Goal: Information Seeking & Learning: Learn about a topic

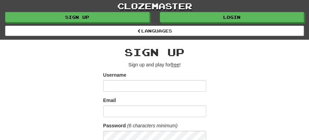
drag, startPoint x: 237, startPoint y: 64, endPoint x: 240, endPoint y: 62, distance: 3.9
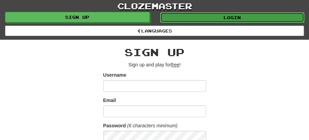
click at [231, 14] on link "Login" at bounding box center [232, 17] width 144 height 10
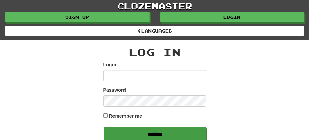
type input "******"
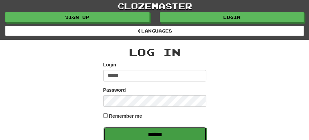
click at [149, 129] on input "******" at bounding box center [154, 135] width 103 height 16
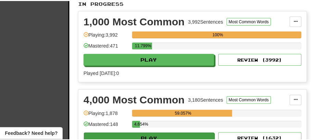
scroll to position [228, 0]
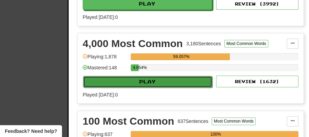
click at [152, 76] on button "Play" at bounding box center [147, 82] width 129 height 12
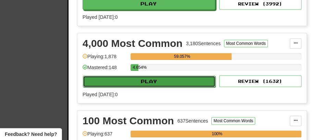
select select "**"
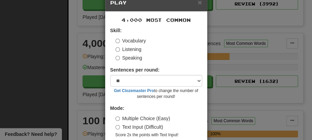
scroll to position [47, 0]
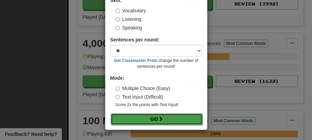
click at [158, 119] on span at bounding box center [160, 118] width 5 height 5
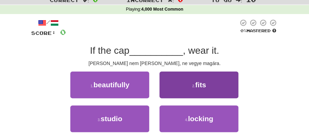
scroll to position [23, 0]
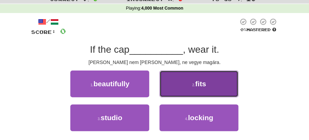
click at [201, 86] on span "fits" at bounding box center [200, 84] width 11 height 8
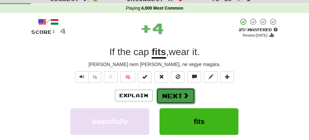
click at [170, 91] on button "Next" at bounding box center [175, 96] width 38 height 16
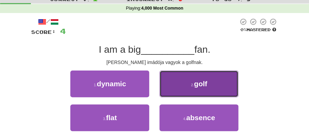
drag, startPoint x: 199, startPoint y: 83, endPoint x: 196, endPoint y: 85, distance: 3.9
click at [199, 83] on span "golf" at bounding box center [200, 84] width 13 height 8
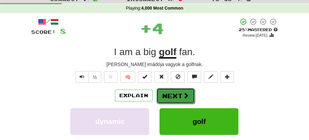
click at [172, 91] on button "Next" at bounding box center [175, 96] width 38 height 16
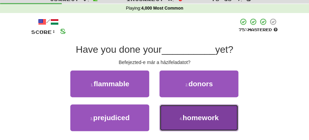
drag, startPoint x: 181, startPoint y: 117, endPoint x: 184, endPoint y: 105, distance: 11.9
click at [182, 116] on button "4 . homework" at bounding box center [198, 117] width 79 height 27
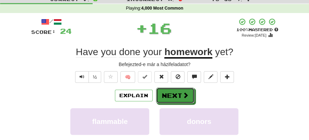
click at [181, 91] on button "Next" at bounding box center [175, 96] width 38 height 16
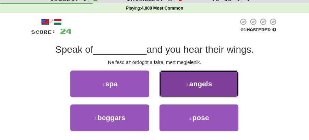
click at [175, 85] on button "2 . angels" at bounding box center [198, 84] width 79 height 27
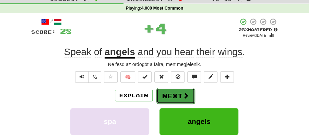
click at [168, 92] on button "Next" at bounding box center [175, 96] width 38 height 16
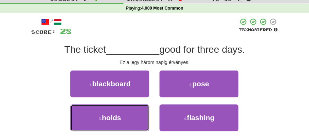
drag, startPoint x: 137, startPoint y: 114, endPoint x: 155, endPoint y: 106, distance: 19.8
click at [138, 114] on button "3 . holds" at bounding box center [109, 117] width 79 height 27
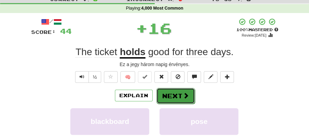
click at [178, 92] on button "Next" at bounding box center [175, 96] width 38 height 16
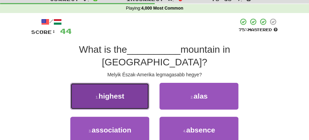
drag, startPoint x: 135, startPoint y: 88, endPoint x: 149, endPoint y: 88, distance: 13.7
click at [149, 88] on button "1 . highest" at bounding box center [109, 96] width 79 height 27
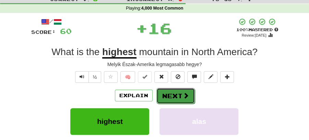
drag, startPoint x: 181, startPoint y: 92, endPoint x: 134, endPoint y: 57, distance: 58.8
click at [181, 92] on button "Next" at bounding box center [175, 96] width 38 height 16
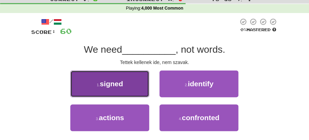
drag, startPoint x: 116, startPoint y: 91, endPoint x: 139, endPoint y: 92, distance: 23.0
click at [139, 92] on button "1 . signed" at bounding box center [109, 84] width 79 height 27
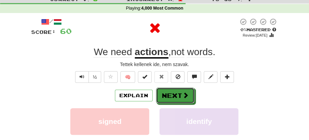
click at [193, 92] on button "Next" at bounding box center [175, 96] width 38 height 16
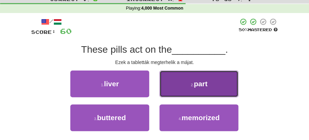
click at [178, 89] on button "2 . part" at bounding box center [198, 84] width 79 height 27
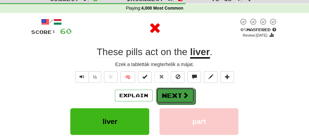
click at [165, 97] on button "Next" at bounding box center [175, 96] width 38 height 16
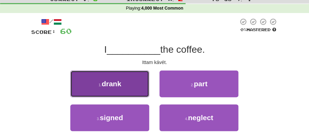
drag, startPoint x: 118, startPoint y: 85, endPoint x: 137, endPoint y: 87, distance: 18.3
click at [137, 87] on button "1 . drank" at bounding box center [109, 84] width 79 height 27
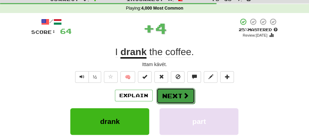
click at [182, 88] on button "Next" at bounding box center [175, 96] width 38 height 16
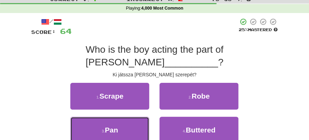
drag, startPoint x: 130, startPoint y: 118, endPoint x: 153, endPoint y: 105, distance: 26.7
click at [133, 117] on button "3 . Pan" at bounding box center [109, 130] width 79 height 27
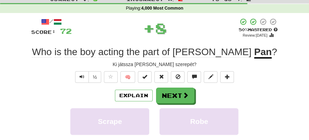
click at [188, 93] on span at bounding box center [185, 95] width 6 height 6
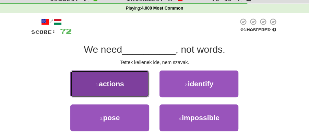
click at [139, 88] on button "1 . actions" at bounding box center [109, 84] width 79 height 27
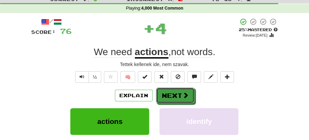
click at [172, 95] on button "Next" at bounding box center [175, 96] width 38 height 16
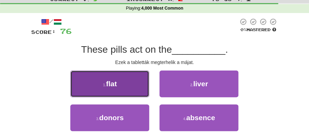
click at [130, 81] on button "1 . flat" at bounding box center [109, 84] width 79 height 27
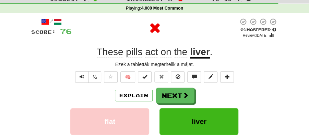
click at [201, 98] on div "Explain Next" at bounding box center [154, 96] width 247 height 16
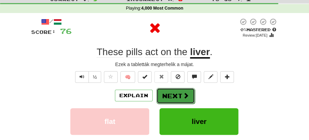
click at [179, 94] on button "Next" at bounding box center [175, 96] width 38 height 16
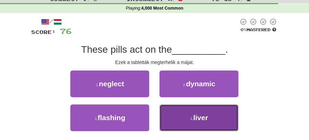
click at [180, 120] on button "4 . liver" at bounding box center [198, 117] width 79 height 27
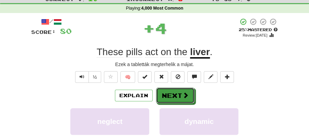
click at [163, 88] on button "Next" at bounding box center [175, 96] width 38 height 16
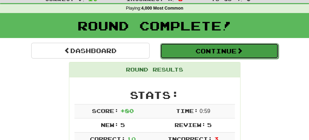
click at [195, 45] on button "Continue" at bounding box center [219, 51] width 118 height 16
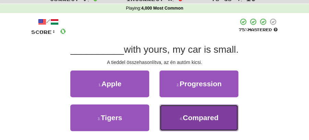
click at [203, 116] on span "Compared" at bounding box center [201, 118] width 36 height 8
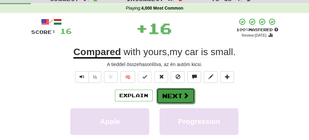
click at [183, 93] on span at bounding box center [186, 95] width 6 height 6
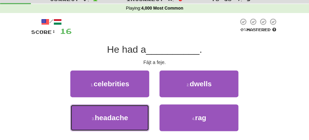
drag, startPoint x: 112, startPoint y: 112, endPoint x: 146, endPoint y: 103, distance: 34.2
click at [113, 111] on button "3 . headache" at bounding box center [109, 117] width 79 height 27
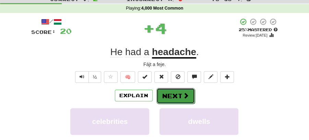
drag, startPoint x: 146, startPoint y: 103, endPoint x: 168, endPoint y: 96, distance: 23.5
click at [168, 96] on button "Next" at bounding box center [175, 96] width 38 height 16
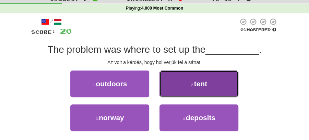
click at [199, 80] on span "tent" at bounding box center [200, 84] width 13 height 8
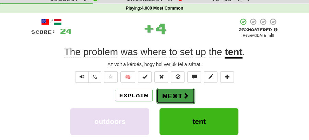
click at [185, 92] on span at bounding box center [186, 95] width 6 height 6
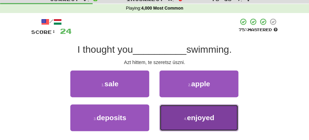
click at [195, 118] on span "enjoyed" at bounding box center [200, 118] width 27 height 8
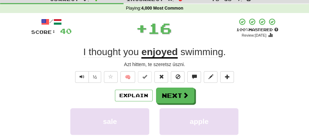
click at [177, 95] on button "Next" at bounding box center [175, 96] width 38 height 16
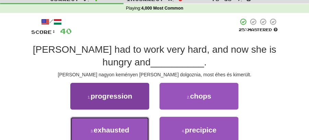
drag, startPoint x: 138, startPoint y: 131, endPoint x: 145, endPoint y: 124, distance: 10.4
click at [138, 130] on button "3 . exhausted" at bounding box center [109, 130] width 79 height 27
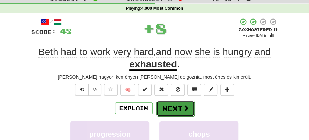
click at [164, 107] on button "Next" at bounding box center [175, 109] width 38 height 16
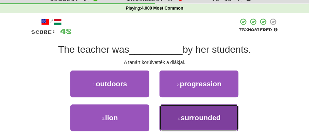
drag, startPoint x: 193, startPoint y: 115, endPoint x: 195, endPoint y: 109, distance: 6.7
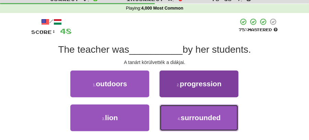
click at [194, 115] on span "surrounded" at bounding box center [200, 118] width 40 height 8
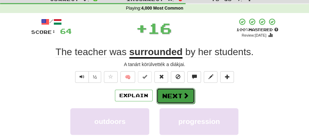
click at [185, 93] on span at bounding box center [186, 95] width 6 height 6
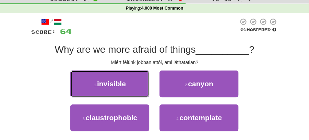
drag, startPoint x: 131, startPoint y: 84, endPoint x: 143, endPoint y: 86, distance: 12.1
click at [132, 84] on button "1 . invisible" at bounding box center [109, 84] width 79 height 27
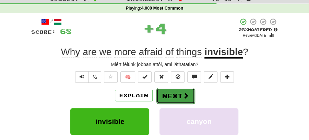
click at [172, 91] on button "Next" at bounding box center [175, 96] width 38 height 16
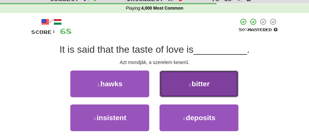
click at [192, 86] on span "bitter" at bounding box center [200, 84] width 18 height 8
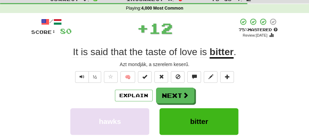
click at [176, 97] on button "Next" at bounding box center [175, 96] width 38 height 16
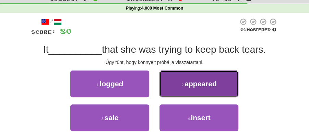
click at [193, 82] on span "appeared" at bounding box center [200, 84] width 32 height 8
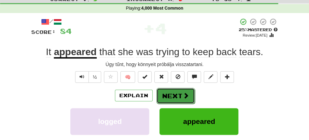
click at [179, 94] on button "Next" at bounding box center [175, 96] width 38 height 16
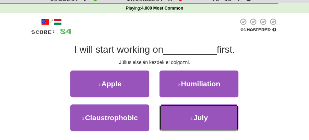
drag, startPoint x: 191, startPoint y: 112, endPoint x: 192, endPoint y: 103, distance: 9.3
click at [192, 110] on button "4 . July" at bounding box center [198, 117] width 79 height 27
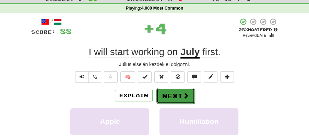
click at [183, 94] on span at bounding box center [186, 95] width 6 height 6
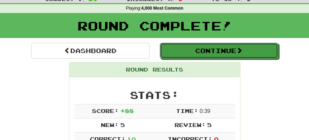
click at [186, 57] on button "Continue" at bounding box center [219, 51] width 118 height 16
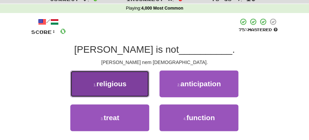
click at [125, 87] on button "1 . religious" at bounding box center [109, 84] width 79 height 27
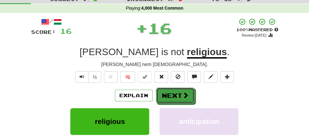
click at [172, 90] on button "Next" at bounding box center [175, 96] width 38 height 16
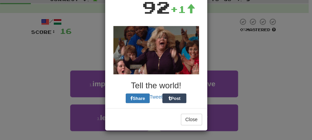
scroll to position [62, 0]
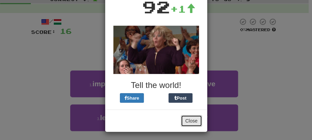
click at [190, 120] on button "Close" at bounding box center [191, 121] width 21 height 12
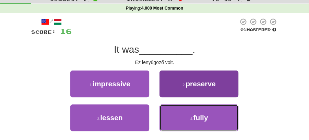
drag, startPoint x: 193, startPoint y: 123, endPoint x: 192, endPoint y: 113, distance: 10.1
click at [193, 122] on button "4 . fully" at bounding box center [198, 117] width 79 height 27
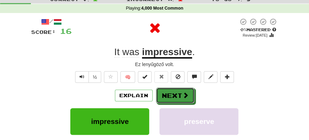
click at [175, 90] on button "Next" at bounding box center [175, 96] width 38 height 16
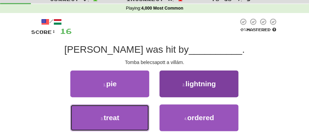
drag, startPoint x: 140, startPoint y: 117, endPoint x: 203, endPoint y: 88, distance: 70.3
click at [208, 97] on div "1 . pie 2 . lightning 3 . treat 4 . ordered" at bounding box center [154, 105] width 257 height 68
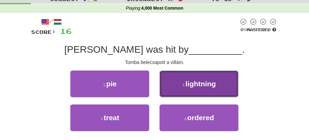
drag, startPoint x: 203, startPoint y: 88, endPoint x: 197, endPoint y: 89, distance: 6.3
click at [197, 89] on button "2 . lightning" at bounding box center [198, 84] width 79 height 27
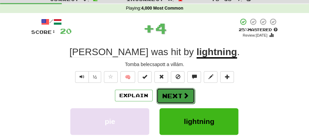
click at [174, 96] on button "Next" at bounding box center [175, 96] width 38 height 16
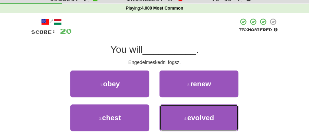
drag, startPoint x: 201, startPoint y: 113, endPoint x: 190, endPoint y: 105, distance: 13.3
click at [192, 108] on button "4 . evolved" at bounding box center [198, 117] width 79 height 27
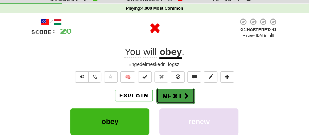
drag, startPoint x: 190, startPoint y: 105, endPoint x: 177, endPoint y: 88, distance: 21.7
click at [177, 88] on button "Next" at bounding box center [175, 96] width 38 height 16
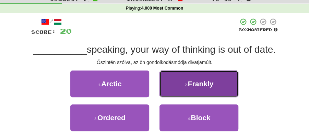
click at [197, 80] on span "Frankly" at bounding box center [200, 84] width 26 height 8
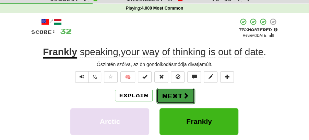
click at [177, 92] on button "Next" at bounding box center [175, 96] width 38 height 16
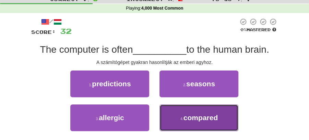
click at [201, 119] on span "compared" at bounding box center [200, 118] width 34 height 8
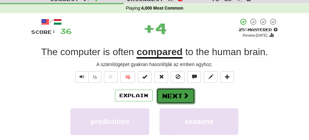
click at [183, 92] on span at bounding box center [186, 95] width 6 height 6
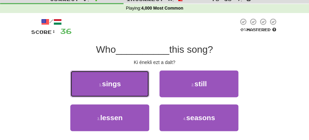
drag, startPoint x: 124, startPoint y: 85, endPoint x: 136, endPoint y: 87, distance: 12.8
click at [131, 87] on button "1 . sings" at bounding box center [109, 84] width 79 height 27
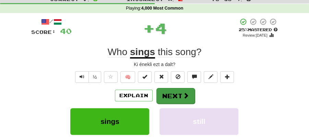
click at [176, 91] on button "Next" at bounding box center [175, 96] width 38 height 16
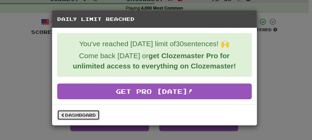
click at [79, 113] on link "Dashboard" at bounding box center [78, 115] width 42 height 10
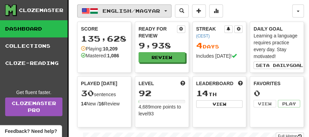
click at [171, 10] on button "English / Magyar" at bounding box center [124, 10] width 94 height 13
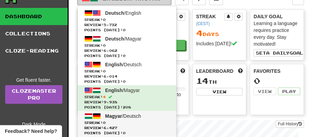
scroll to position [46, 0]
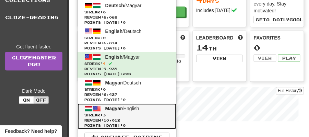
click at [121, 109] on span "Magyar" at bounding box center [113, 107] width 17 height 5
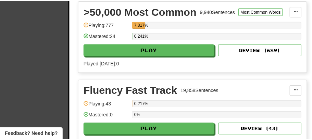
scroll to position [570, 0]
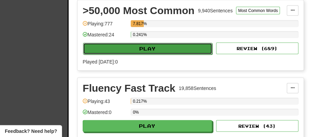
click at [151, 48] on button "Play" at bounding box center [147, 49] width 129 height 12
select select "**"
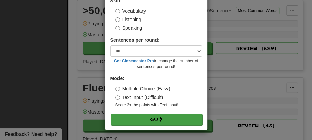
scroll to position [47, 0]
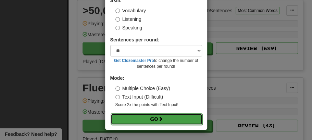
click at [151, 115] on button "Go" at bounding box center [157, 119] width 92 height 12
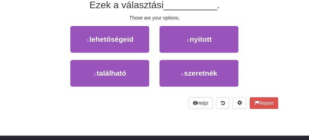
scroll to position [68, 0]
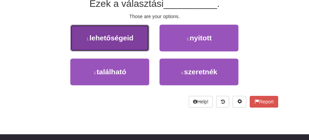
drag, startPoint x: 131, startPoint y: 45, endPoint x: 135, endPoint y: 45, distance: 3.8
click at [135, 45] on button "1 . lehetőségeid" at bounding box center [109, 38] width 79 height 27
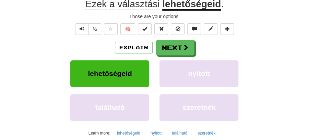
click at [176, 41] on button "Next" at bounding box center [175, 48] width 38 height 16
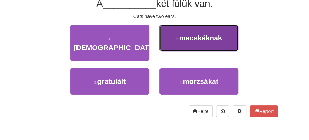
click at [192, 38] on span "macskáknak" at bounding box center [200, 38] width 43 height 8
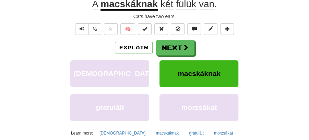
click at [175, 46] on button "Next" at bounding box center [175, 48] width 38 height 16
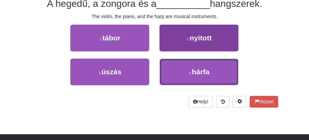
drag, startPoint x: 201, startPoint y: 72, endPoint x: 196, endPoint y: 62, distance: 10.9
click at [200, 67] on button "4 . hárfa" at bounding box center [198, 72] width 79 height 27
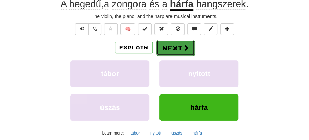
click at [169, 48] on button "Next" at bounding box center [175, 48] width 38 height 16
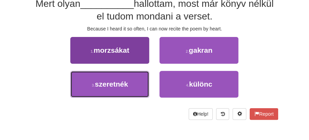
drag, startPoint x: 110, startPoint y: 86, endPoint x: 126, endPoint y: 81, distance: 17.3
click at [115, 86] on span "szeretnék" at bounding box center [111, 84] width 33 height 8
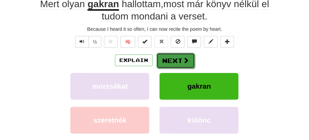
click at [168, 54] on button "Next" at bounding box center [175, 61] width 38 height 16
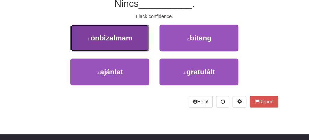
drag, startPoint x: 117, startPoint y: 39, endPoint x: 126, endPoint y: 41, distance: 9.5
click at [126, 41] on span "önbizalmam" at bounding box center [110, 38] width 41 height 8
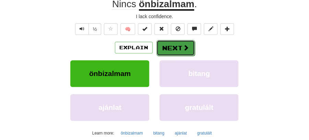
click at [183, 49] on span at bounding box center [186, 48] width 6 height 6
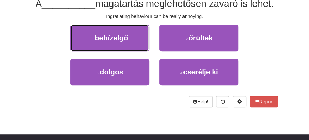
drag, startPoint x: 129, startPoint y: 33, endPoint x: 151, endPoint y: 37, distance: 22.6
click at [129, 34] on button "1 . behízelgő" at bounding box center [109, 38] width 79 height 27
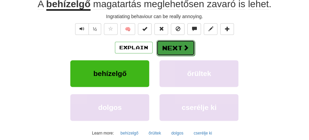
click at [169, 41] on button "Next" at bounding box center [175, 48] width 38 height 16
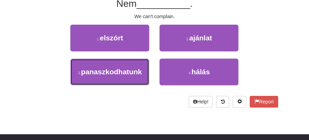
drag, startPoint x: 127, startPoint y: 70, endPoint x: 160, endPoint y: 56, distance: 35.5
click at [134, 66] on button "3 . panaszkodhatunk" at bounding box center [109, 72] width 79 height 27
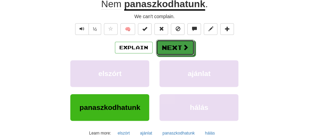
click at [182, 46] on span at bounding box center [185, 47] width 6 height 6
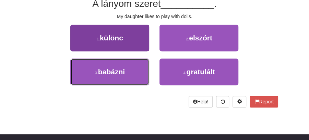
drag, startPoint x: 122, startPoint y: 67, endPoint x: 138, endPoint y: 64, distance: 16.3
click at [123, 68] on span "babázni" at bounding box center [111, 72] width 27 height 8
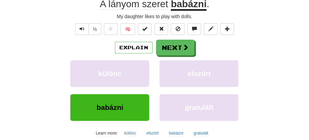
click at [179, 57] on div "Explain Next különc elszórt babázni gratulált Learn more: különc elszórt babázn…" at bounding box center [154, 89] width 247 height 99
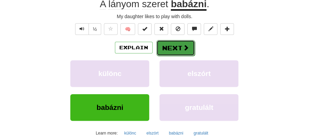
drag, startPoint x: 176, startPoint y: 50, endPoint x: 125, endPoint y: 20, distance: 58.9
click at [175, 50] on button "Next" at bounding box center [175, 48] width 38 height 16
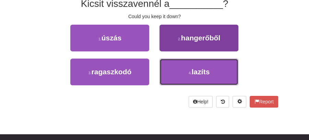
drag, startPoint x: 190, startPoint y: 72, endPoint x: 171, endPoint y: 45, distance: 33.0
click at [187, 45] on div "1 . úszás 2 . hangerőből 3 . ragaszkodó 4 . lazíts" at bounding box center [154, 59] width 257 height 68
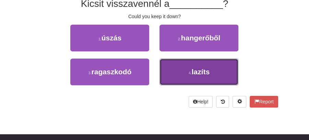
click at [186, 78] on button "4 . lazíts" at bounding box center [198, 72] width 79 height 27
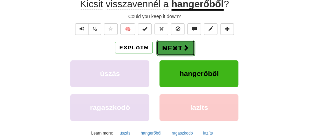
click at [163, 51] on button "Next" at bounding box center [175, 48] width 38 height 16
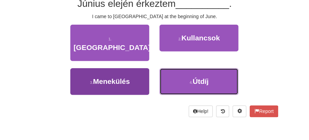
drag, startPoint x: 191, startPoint y: 71, endPoint x: 112, endPoint y: 71, distance: 79.1
click at [112, 71] on div "3 . Menekülés 4 . Útdíj" at bounding box center [154, 85] width 267 height 34
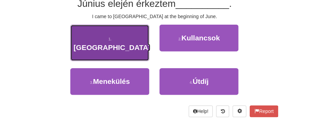
drag, startPoint x: 116, startPoint y: 40, endPoint x: 122, endPoint y: 40, distance: 5.5
click at [122, 43] on span "Torontóba" at bounding box center [111, 47] width 77 height 8
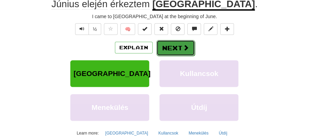
click at [168, 44] on button "Next" at bounding box center [175, 48] width 38 height 16
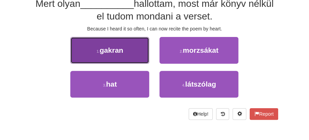
click at [131, 53] on button "1 . gakran" at bounding box center [109, 50] width 79 height 27
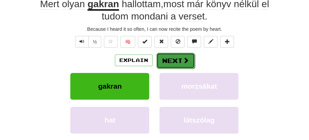
click at [174, 58] on button "Next" at bounding box center [175, 61] width 38 height 16
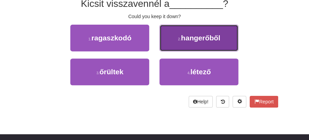
click at [194, 38] on span "hangerőből" at bounding box center [200, 38] width 39 height 8
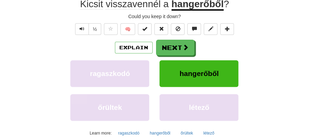
click at [173, 43] on button "Next" at bounding box center [175, 48] width 38 height 16
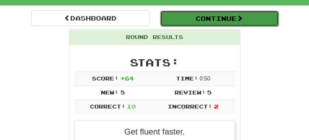
click at [193, 15] on button "Continue" at bounding box center [219, 19] width 118 height 16
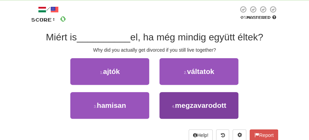
scroll to position [32, 0]
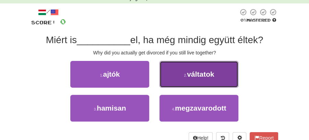
click at [199, 76] on span "váltatok" at bounding box center [200, 74] width 27 height 8
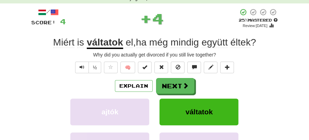
click at [169, 84] on button "Next" at bounding box center [175, 86] width 38 height 16
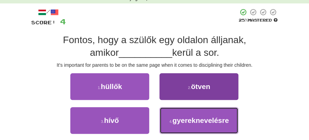
drag, startPoint x: 215, startPoint y: 120, endPoint x: 205, endPoint y: 112, distance: 13.2
click at [213, 119] on span "gyereknevelésre" at bounding box center [200, 120] width 56 height 8
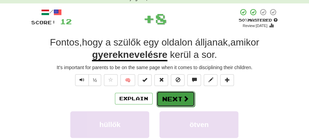
click at [177, 95] on button "Next" at bounding box center [175, 99] width 38 height 16
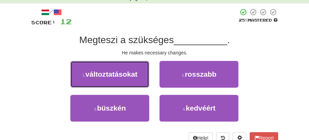
drag, startPoint x: 131, startPoint y: 71, endPoint x: 141, endPoint y: 73, distance: 10.3
click at [132, 71] on span "változtatásokat" at bounding box center [111, 74] width 52 height 8
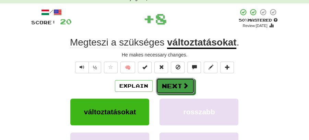
click at [190, 87] on button "Next" at bounding box center [175, 86] width 38 height 16
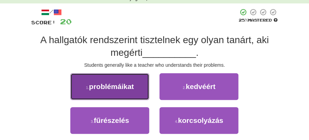
drag, startPoint x: 124, startPoint y: 90, endPoint x: 129, endPoint y: 92, distance: 5.3
click at [129, 92] on button "1 . problémáikat" at bounding box center [109, 86] width 79 height 27
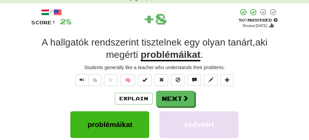
click at [162, 93] on button "Next" at bounding box center [175, 99] width 38 height 16
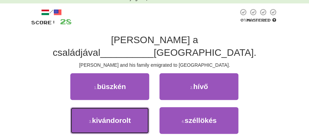
click at [139, 107] on button "3 . kivándorolt" at bounding box center [109, 120] width 79 height 27
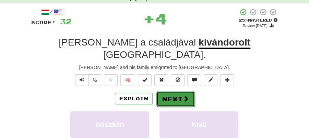
click at [182, 91] on button "Next" at bounding box center [175, 99] width 38 height 16
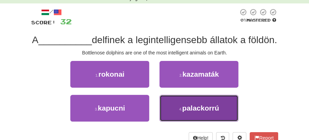
drag, startPoint x: 192, startPoint y: 120, endPoint x: 192, endPoint y: 116, distance: 4.1
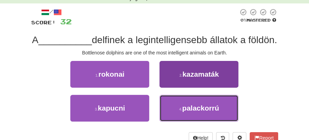
click at [192, 112] on span "palackorrú" at bounding box center [200, 108] width 37 height 8
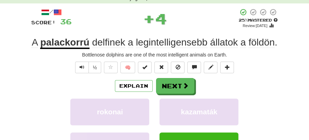
click at [176, 94] on div "Explain Next rokonai kazamaták kapucni palackorrú Learn more: rokonai kazamaták…" at bounding box center [154, 127] width 247 height 99
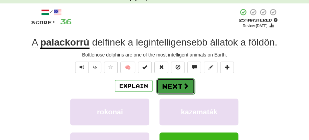
click at [178, 86] on button "Next" at bounding box center [175, 86] width 38 height 16
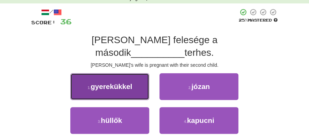
drag, startPoint x: 114, startPoint y: 75, endPoint x: 132, endPoint y: 77, distance: 17.6
click at [132, 83] on span "gyerekükkel" at bounding box center [110, 87] width 41 height 8
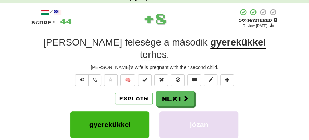
click at [172, 91] on button "Next" at bounding box center [175, 99] width 38 height 16
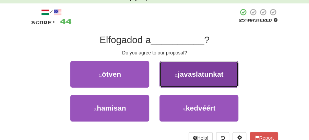
click at [186, 80] on button "2 . javaslatunkat" at bounding box center [198, 74] width 79 height 27
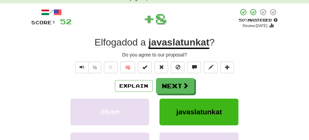
click at [172, 85] on button "Next" at bounding box center [175, 86] width 38 height 16
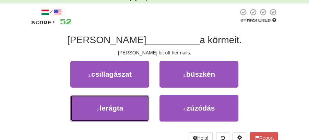
drag, startPoint x: 124, startPoint y: 103, endPoint x: 150, endPoint y: 97, distance: 26.3
click at [138, 101] on button "3 . lerágta" at bounding box center [109, 108] width 79 height 27
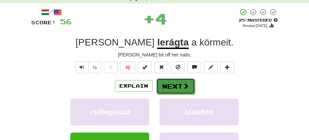
click at [189, 83] on button "Next" at bounding box center [175, 86] width 38 height 16
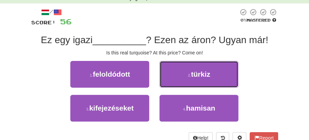
click at [192, 77] on span "türkiz" at bounding box center [200, 74] width 19 height 8
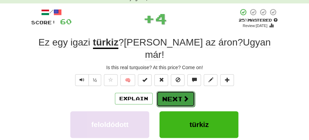
click at [171, 91] on button "Next" at bounding box center [175, 99] width 38 height 16
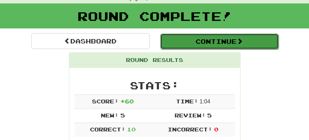
click at [190, 36] on button "Continue" at bounding box center [219, 42] width 118 height 16
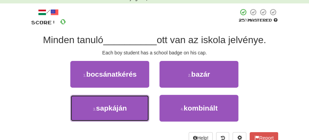
click at [139, 105] on button "3 . sapkáján" at bounding box center [109, 108] width 79 height 27
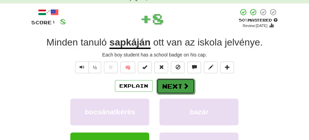
click at [175, 85] on button "Next" at bounding box center [175, 86] width 38 height 16
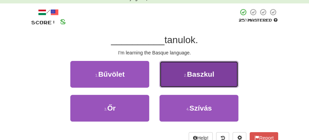
click at [195, 78] on button "2 . Baszkul" at bounding box center [198, 74] width 79 height 27
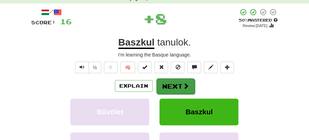
click at [173, 86] on button "Next" at bounding box center [175, 86] width 38 height 16
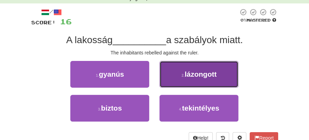
click at [198, 75] on span "lázongott" at bounding box center [200, 74] width 32 height 8
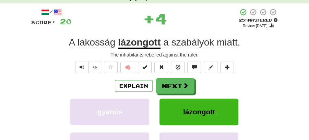
click at [186, 81] on button "Next" at bounding box center [175, 86] width 38 height 16
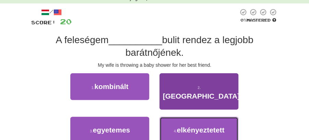
drag, startPoint x: 188, startPoint y: 119, endPoint x: 188, endPoint y: 111, distance: 8.2
click at [188, 117] on button "4 . elkényeztetett" at bounding box center [198, 130] width 79 height 27
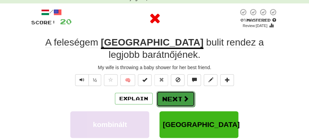
click at [178, 91] on button "Next" at bounding box center [175, 99] width 38 height 16
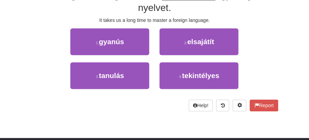
scroll to position [78, 0]
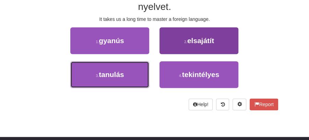
drag, startPoint x: 122, startPoint y: 71, endPoint x: 167, endPoint y: 61, distance: 46.8
click at [124, 71] on span "tanulás" at bounding box center [111, 75] width 25 height 8
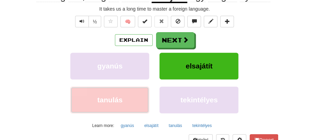
scroll to position [80, 0]
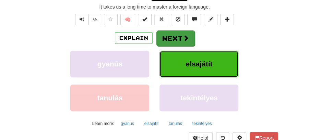
drag, startPoint x: 180, startPoint y: 55, endPoint x: 181, endPoint y: 34, distance: 20.5
click at [181, 34] on div "Explain Next gyanús elsajátít tanulás tekintélyes Learn more: gyanús elsajátít …" at bounding box center [154, 79] width 247 height 99
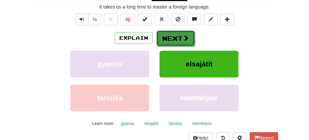
click at [181, 34] on button "Next" at bounding box center [175, 38] width 38 height 16
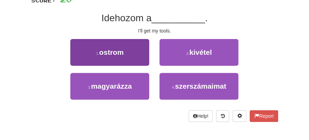
scroll to position [32, 0]
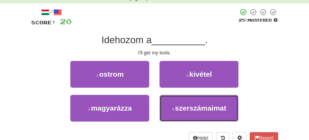
drag, startPoint x: 197, startPoint y: 106, endPoint x: 190, endPoint y: 94, distance: 13.8
click at [196, 101] on button "4 . szerszámaimat" at bounding box center [198, 108] width 79 height 27
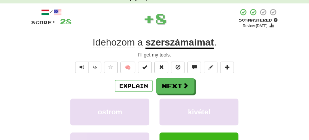
click at [179, 86] on button "Next" at bounding box center [175, 86] width 38 height 16
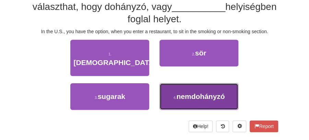
click at [188, 92] on span "nemdohányzó" at bounding box center [200, 96] width 48 height 8
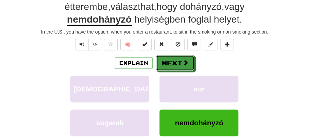
click at [172, 62] on button "Next" at bounding box center [175, 63] width 38 height 16
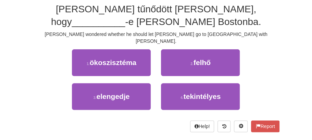
scroll to position [55, 0]
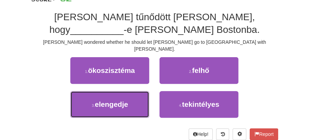
drag, startPoint x: 138, startPoint y: 99, endPoint x: 182, endPoint y: 67, distance: 55.1
click at [141, 96] on button "3 . elengedje" at bounding box center [109, 104] width 79 height 27
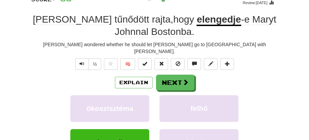
click at [183, 65] on div "/ Score: 36 + 4 25 % Mastered Review: 2025-08-21 Tom tűnődött rajta , hogy elen…" at bounding box center [154, 92] width 247 height 214
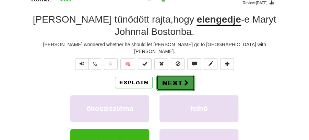
click at [180, 75] on button "Next" at bounding box center [175, 83] width 38 height 16
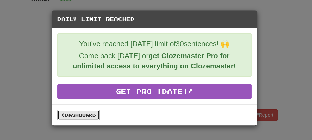
drag, startPoint x: 78, startPoint y: 116, endPoint x: 81, endPoint y: 113, distance: 4.6
click at [79, 117] on link "Dashboard" at bounding box center [78, 115] width 42 height 10
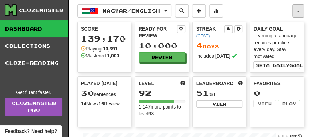
click at [301, 12] on button "button" at bounding box center [298, 10] width 12 height 13
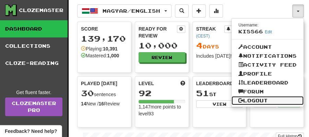
drag, startPoint x: 258, startPoint y: 100, endPoint x: 219, endPoint y: 52, distance: 61.8
click at [258, 101] on link "Logout" at bounding box center [267, 100] width 72 height 9
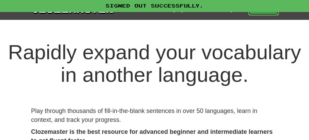
click at [259, 12] on link "Play" at bounding box center [263, 10] width 30 height 12
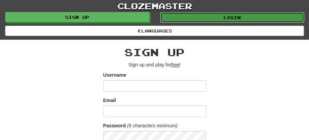
click at [234, 16] on link "Login" at bounding box center [232, 17] width 144 height 10
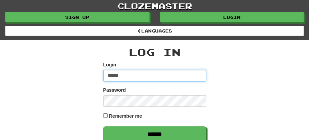
type input "********"
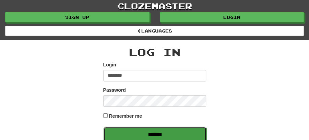
click at [158, 135] on input "******" at bounding box center [154, 135] width 103 height 16
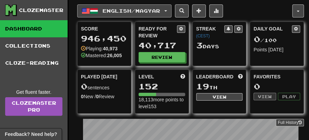
drag, startPoint x: 173, startPoint y: 10, endPoint x: 168, endPoint y: 16, distance: 7.7
click at [171, 11] on button "English / Magyar" at bounding box center [124, 10] width 94 height 13
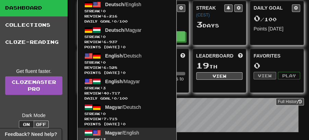
scroll to position [68, 0]
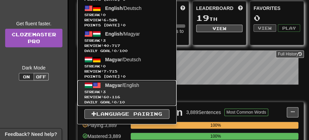
click at [126, 83] on span "Magyar / English" at bounding box center [122, 85] width 34 height 5
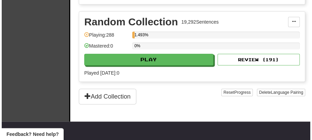
scroll to position [1087, 0]
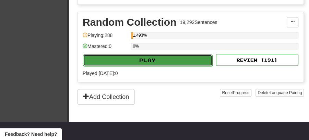
click at [143, 55] on button "Play" at bounding box center [147, 60] width 129 height 12
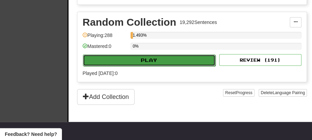
select select "**"
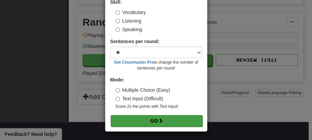
scroll to position [47, 0]
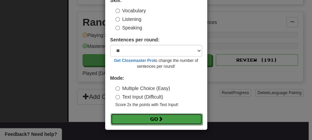
click at [154, 114] on button "Go" at bounding box center [157, 119] width 92 height 12
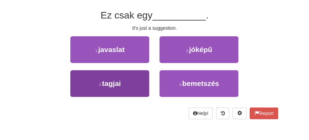
scroll to position [49, 0]
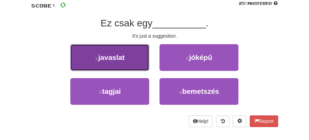
drag, startPoint x: 116, startPoint y: 58, endPoint x: 126, endPoint y: 58, distance: 9.9
click at [126, 58] on button "1 . javaslat" at bounding box center [109, 57] width 79 height 27
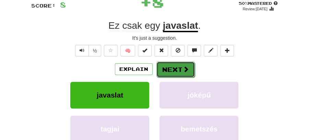
click at [181, 64] on button "Next" at bounding box center [175, 70] width 38 height 16
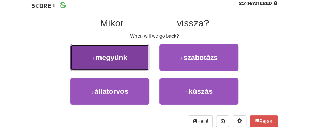
click at [125, 61] on span "megyünk" at bounding box center [112, 57] width 32 height 8
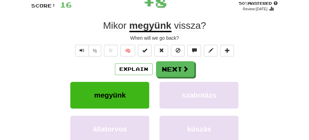
click at [171, 61] on button "Next" at bounding box center [175, 69] width 38 height 16
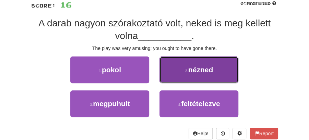
click at [209, 76] on button "2 . nézned" at bounding box center [198, 69] width 79 height 27
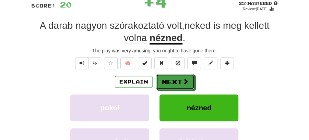
click at [175, 79] on button "Next" at bounding box center [175, 82] width 38 height 16
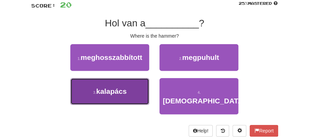
drag, startPoint x: 130, startPoint y: 91, endPoint x: 146, endPoint y: 80, distance: 19.1
click at [133, 89] on button "3 . kalapács" at bounding box center [109, 91] width 79 height 27
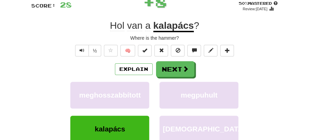
click at [162, 69] on button "Next" at bounding box center [175, 69] width 38 height 16
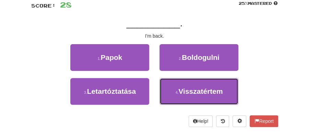
drag, startPoint x: 198, startPoint y: 95, endPoint x: 186, endPoint y: 78, distance: 20.6
click at [198, 92] on span "Visszatértem" at bounding box center [200, 91] width 44 height 8
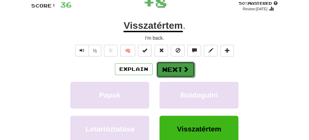
click at [169, 72] on button "Next" at bounding box center [175, 70] width 38 height 16
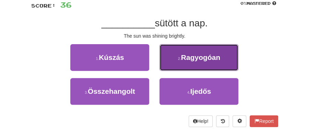
click at [194, 58] on span "Ragyogóan" at bounding box center [200, 57] width 39 height 8
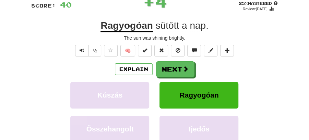
click at [176, 65] on button "Next" at bounding box center [175, 69] width 38 height 16
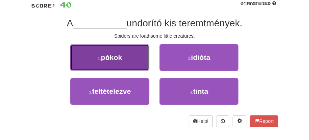
drag, startPoint x: 117, startPoint y: 58, endPoint x: 137, endPoint y: 60, distance: 20.0
click at [137, 60] on button "1 . pókok" at bounding box center [109, 57] width 79 height 27
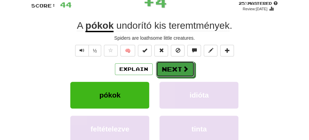
click at [191, 67] on button "Next" at bounding box center [175, 69] width 38 height 16
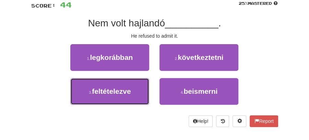
drag, startPoint x: 117, startPoint y: 94, endPoint x: 157, endPoint y: 77, distance: 43.9
click at [123, 91] on span "feltételezve" at bounding box center [111, 91] width 39 height 8
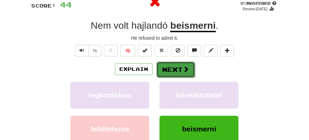
click at [174, 66] on button "Next" at bounding box center [175, 70] width 38 height 16
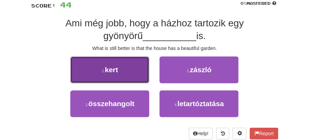
click at [127, 78] on button "1 . kert" at bounding box center [109, 69] width 79 height 27
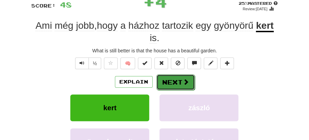
click at [190, 81] on button "Next" at bounding box center [175, 82] width 38 height 16
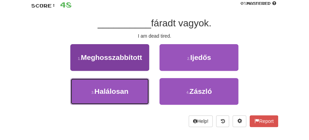
drag, startPoint x: 97, startPoint y: 90, endPoint x: 132, endPoint y: 84, distance: 35.8
click at [112, 89] on span "Halálosan" at bounding box center [111, 91] width 34 height 8
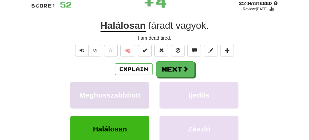
click at [178, 64] on button "Next" at bounding box center [175, 69] width 38 height 16
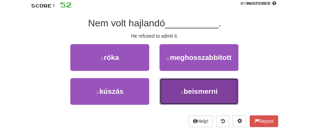
drag, startPoint x: 184, startPoint y: 91, endPoint x: 184, endPoint y: 78, distance: 12.3
click at [184, 90] on span "beismerni" at bounding box center [200, 91] width 34 height 8
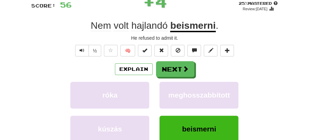
click at [177, 66] on button "Next" at bounding box center [175, 69] width 38 height 16
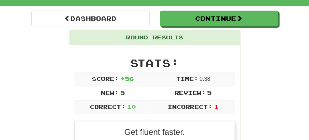
scroll to position [11, 0]
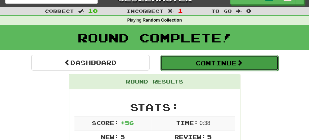
click at [199, 67] on button "Continue" at bounding box center [219, 63] width 118 height 16
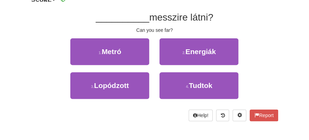
scroll to position [56, 0]
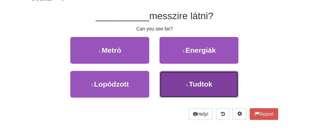
drag, startPoint x: 214, startPoint y: 83, endPoint x: 205, endPoint y: 71, distance: 14.3
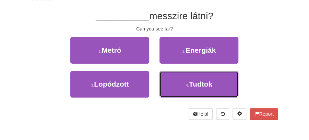
click at [212, 81] on button "4 . Tudtok" at bounding box center [198, 84] width 79 height 27
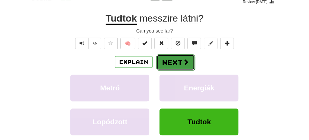
click at [177, 57] on button "Next" at bounding box center [175, 62] width 38 height 16
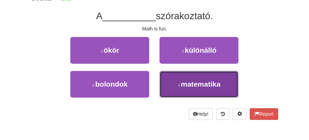
click at [194, 81] on span "matematika" at bounding box center [200, 84] width 40 height 8
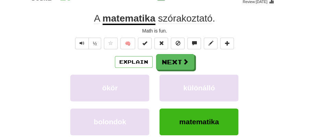
click at [176, 61] on button "Next" at bounding box center [175, 62] width 38 height 16
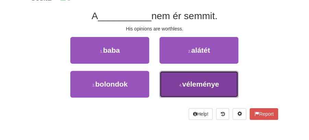
click at [202, 80] on span "véleménye" at bounding box center [200, 84] width 37 height 8
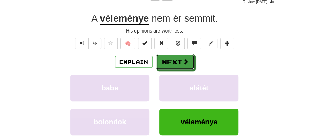
drag, startPoint x: 187, startPoint y: 66, endPoint x: 151, endPoint y: 36, distance: 46.7
click at [186, 66] on button "Next" at bounding box center [175, 62] width 38 height 16
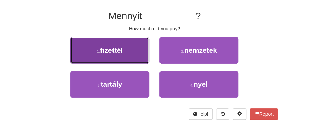
click at [122, 48] on span "fizettél" at bounding box center [111, 50] width 23 height 8
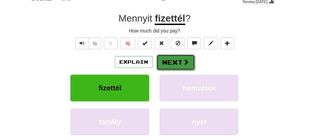
click at [166, 60] on button "Next" at bounding box center [175, 62] width 38 height 16
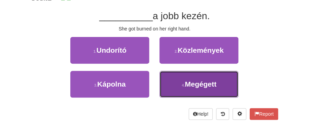
click at [192, 83] on span "Megégett" at bounding box center [201, 84] width 32 height 8
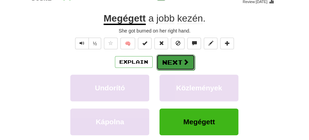
click at [176, 58] on button "Next" at bounding box center [175, 62] width 38 height 16
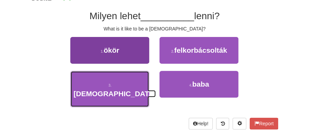
drag, startPoint x: 112, startPoint y: 85, endPoint x: 129, endPoint y: 75, distance: 20.4
click at [117, 90] on span "istennek" at bounding box center [114, 94] width 83 height 8
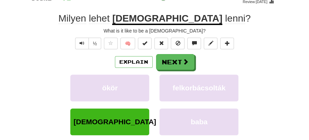
click at [172, 52] on div "/ Score: 48 + 4 25 % Mastered Review: 2025-08-21 Milyen lehet istennek lenni ? …" at bounding box center [154, 81] width 247 height 195
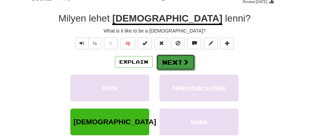
click at [168, 61] on button "Next" at bounding box center [175, 62] width 38 height 16
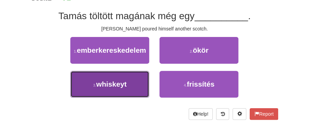
click at [121, 88] on span "whiskeyt" at bounding box center [111, 84] width 30 height 8
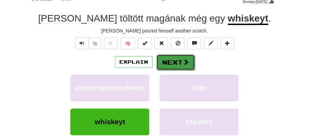
click at [183, 55] on button "Next" at bounding box center [175, 62] width 38 height 16
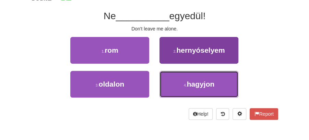
drag, startPoint x: 191, startPoint y: 87, endPoint x: 191, endPoint y: 79, distance: 7.9
click at [191, 85] on span "hagyjon" at bounding box center [201, 84] width 28 height 8
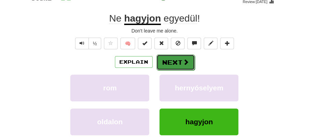
click at [182, 55] on button "Next" at bounding box center [175, 62] width 38 height 16
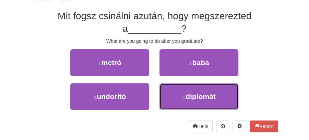
drag, startPoint x: 194, startPoint y: 101, endPoint x: 185, endPoint y: 85, distance: 18.7
click at [194, 100] on button "4 . diplomát" at bounding box center [198, 96] width 79 height 27
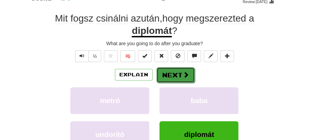
click at [177, 76] on button "Next" at bounding box center [175, 75] width 38 height 16
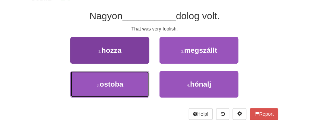
drag, startPoint x: 121, startPoint y: 86, endPoint x: 131, endPoint y: 81, distance: 11.3
click at [123, 85] on button "3 . ostoba" at bounding box center [109, 84] width 79 height 27
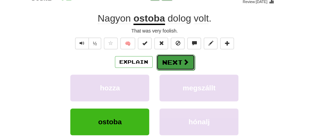
click at [167, 59] on button "Next" at bounding box center [175, 62] width 38 height 16
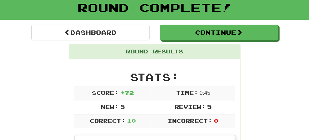
scroll to position [0, 0]
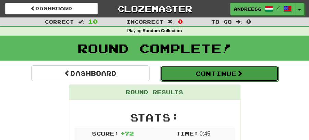
click at [203, 75] on button "Continue" at bounding box center [219, 74] width 118 height 16
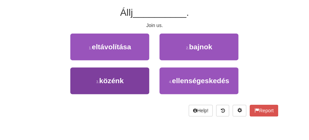
scroll to position [68, 0]
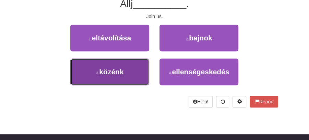
drag, startPoint x: 145, startPoint y: 71, endPoint x: 152, endPoint y: 56, distance: 16.1
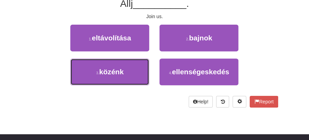
click at [146, 69] on button "3 . közénk" at bounding box center [109, 72] width 79 height 27
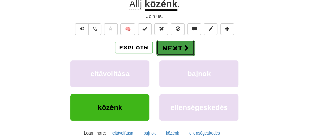
click at [158, 45] on button "Next" at bounding box center [175, 48] width 38 height 16
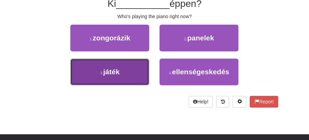
drag, startPoint x: 126, startPoint y: 70, endPoint x: 137, endPoint y: 61, distance: 14.2
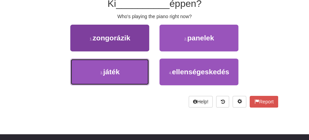
click at [126, 70] on button "3 . játék" at bounding box center [109, 72] width 79 height 27
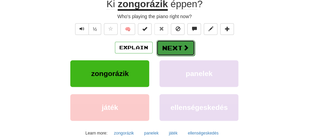
click at [163, 45] on button "Next" at bounding box center [175, 48] width 38 height 16
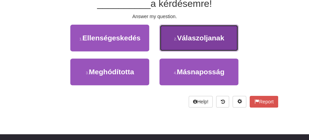
click at [192, 38] on span "Válaszoljanak" at bounding box center [200, 38] width 47 height 8
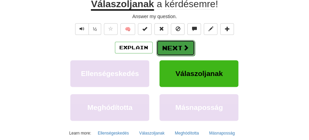
click at [184, 45] on span at bounding box center [186, 48] width 6 height 6
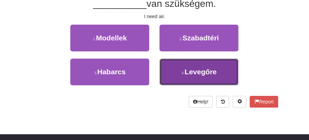
click at [192, 71] on span "Levegőre" at bounding box center [200, 72] width 32 height 8
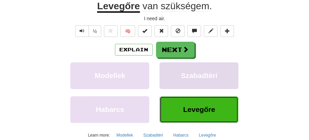
scroll to position [71, 0]
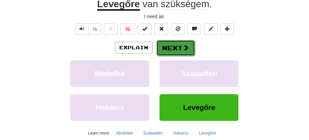
click at [176, 51] on button "Next" at bounding box center [175, 48] width 38 height 16
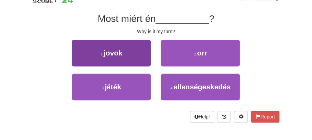
scroll to position [46, 0]
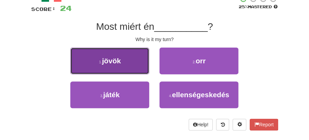
click at [129, 53] on button "1 . jövök" at bounding box center [109, 61] width 79 height 27
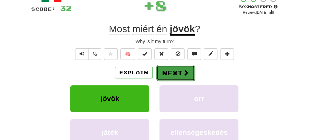
click at [192, 74] on button "Next" at bounding box center [175, 73] width 38 height 16
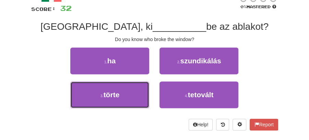
drag, startPoint x: 122, startPoint y: 98, endPoint x: 154, endPoint y: 82, distance: 35.5
click at [135, 92] on button "3 . törte" at bounding box center [109, 94] width 79 height 27
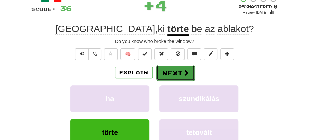
click at [172, 68] on button "Next" at bounding box center [175, 73] width 38 height 16
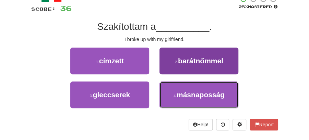
drag, startPoint x: 185, startPoint y: 94, endPoint x: 203, endPoint y: 65, distance: 33.5
click at [203, 65] on div "1 . címzett 2 . barátnőmmel 3 . gleccserek 4 . másnaposság" at bounding box center [154, 82] width 257 height 68
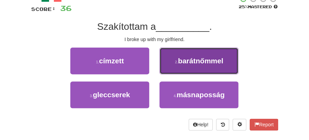
drag, startPoint x: 202, startPoint y: 65, endPoint x: 192, endPoint y: 68, distance: 10.6
click at [192, 68] on button "2 . barátnőmmel" at bounding box center [198, 61] width 79 height 27
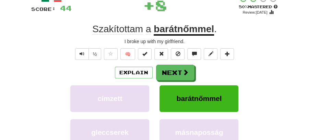
click at [170, 74] on button "Next" at bounding box center [175, 73] width 38 height 16
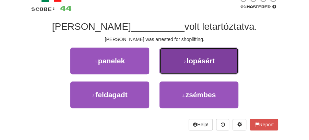
click at [195, 66] on button "2 . lopásért" at bounding box center [198, 61] width 79 height 27
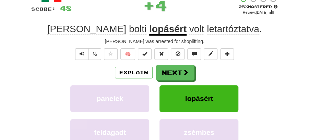
click at [184, 72] on span at bounding box center [185, 72] width 6 height 6
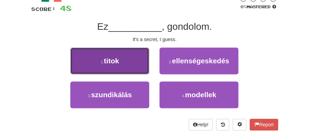
drag, startPoint x: 129, startPoint y: 67, endPoint x: 139, endPoint y: 70, distance: 10.6
click at [139, 70] on button "1 . titok" at bounding box center [109, 61] width 79 height 27
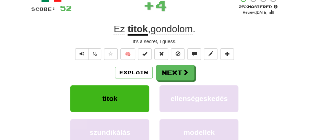
click at [162, 74] on button "Next" at bounding box center [175, 73] width 38 height 16
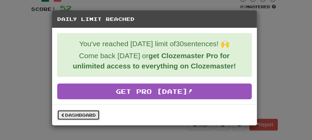
click at [89, 111] on link "Dashboard" at bounding box center [78, 115] width 42 height 10
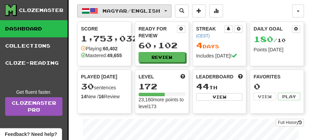
click at [171, 10] on button "Magyar / English" at bounding box center [124, 10] width 94 height 13
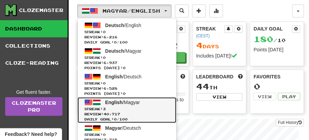
click at [125, 103] on span "English / Magyar" at bounding box center [122, 102] width 35 height 5
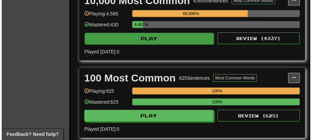
scroll to position [525, 0]
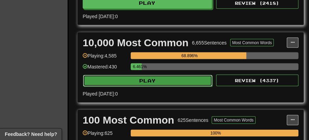
click at [174, 75] on button "Play" at bounding box center [147, 81] width 129 height 12
select select "**"
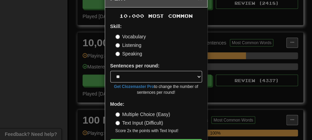
scroll to position [47, 0]
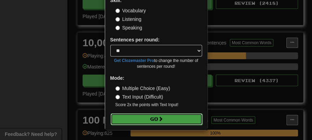
click at [162, 122] on button "Go" at bounding box center [157, 119] width 92 height 12
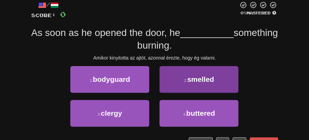
scroll to position [46, 0]
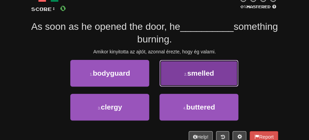
click at [210, 69] on span "smelled" at bounding box center [200, 73] width 27 height 8
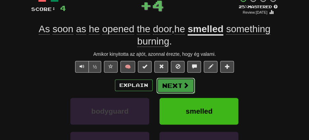
click at [182, 79] on button "Next" at bounding box center [175, 86] width 38 height 16
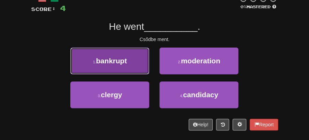
drag, startPoint x: 122, startPoint y: 65, endPoint x: 133, endPoint y: 67, distance: 11.4
click at [133, 67] on button "1 . bankrupt" at bounding box center [109, 61] width 79 height 27
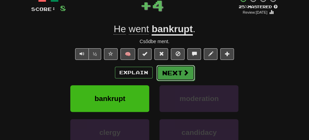
click at [166, 72] on button "Next" at bounding box center [175, 73] width 38 height 16
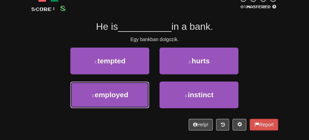
drag, startPoint x: 127, startPoint y: 91, endPoint x: 160, endPoint y: 80, distance: 34.7
click at [141, 86] on button "3 . employed" at bounding box center [109, 94] width 79 height 27
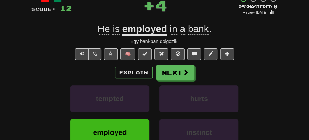
click at [167, 73] on button "Next" at bounding box center [175, 73] width 38 height 16
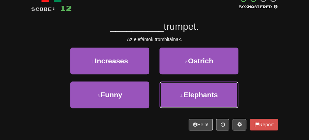
drag, startPoint x: 204, startPoint y: 99, endPoint x: 187, endPoint y: 81, distance: 24.2
click at [203, 98] on button "4 . Elephants" at bounding box center [198, 94] width 79 height 27
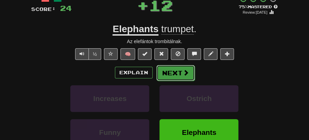
click at [183, 73] on span at bounding box center [186, 73] width 6 height 6
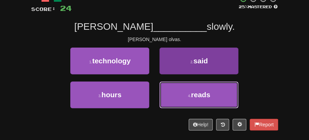
drag, startPoint x: 194, startPoint y: 91, endPoint x: 191, endPoint y: 86, distance: 6.3
click at [193, 91] on span "reads" at bounding box center [200, 95] width 19 height 8
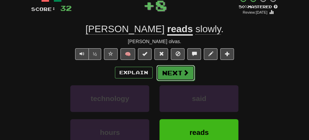
click at [177, 72] on button "Next" at bounding box center [175, 73] width 38 height 16
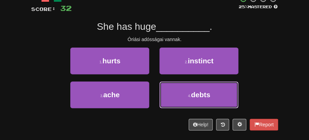
drag, startPoint x: 191, startPoint y: 92, endPoint x: 186, endPoint y: 82, distance: 11.6
click at [191, 90] on button "4 . debts" at bounding box center [198, 94] width 79 height 27
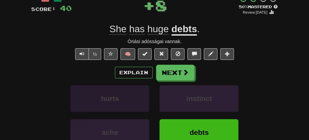
click at [180, 75] on button "Next" at bounding box center [175, 73] width 38 height 16
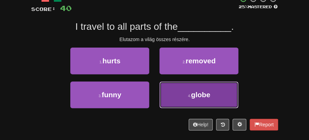
click at [198, 95] on span "globe" at bounding box center [200, 95] width 19 height 8
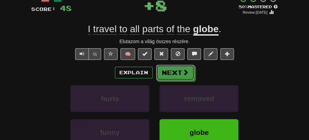
click at [170, 70] on button "Next" at bounding box center [175, 73] width 38 height 16
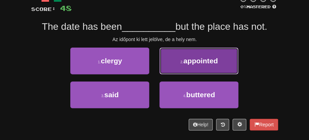
click at [203, 65] on button "2 . appointed" at bounding box center [198, 61] width 79 height 27
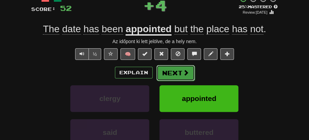
click at [183, 72] on span at bounding box center [186, 73] width 6 height 6
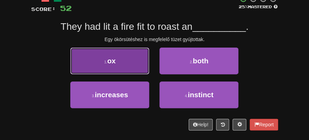
click at [128, 68] on button "1 . ox" at bounding box center [109, 61] width 79 height 27
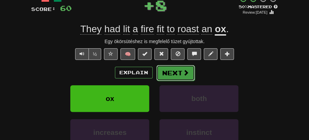
click at [173, 69] on button "Next" at bounding box center [175, 73] width 38 height 16
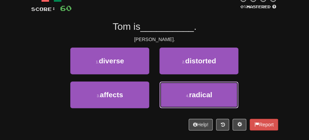
drag, startPoint x: 192, startPoint y: 90, endPoint x: 188, endPoint y: 81, distance: 9.5
click at [192, 89] on button "4 . radical" at bounding box center [198, 94] width 79 height 27
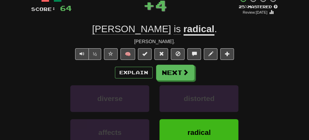
click at [179, 72] on button "Next" at bounding box center [175, 73] width 38 height 16
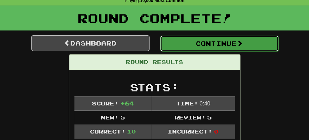
drag, startPoint x: 219, startPoint y: 46, endPoint x: 210, endPoint y: 47, distance: 8.9
click at [218, 46] on button "Continue" at bounding box center [219, 43] width 118 height 16
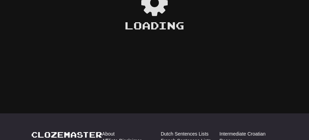
scroll to position [30, 0]
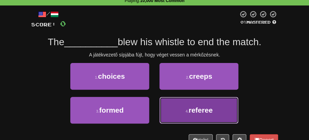
click at [215, 112] on button "4 . referee" at bounding box center [198, 110] width 79 height 27
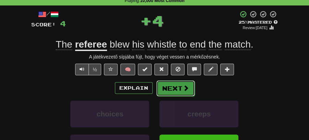
click at [179, 89] on button "Next" at bounding box center [175, 88] width 38 height 16
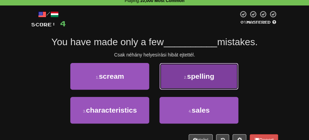
click at [201, 83] on button "2 . spelling" at bounding box center [198, 76] width 79 height 27
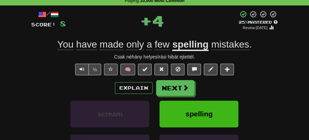
click at [184, 86] on span at bounding box center [185, 88] width 6 height 6
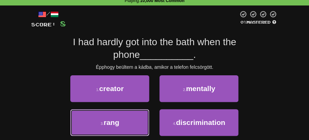
click at [145, 116] on button "3 . rang" at bounding box center [109, 122] width 79 height 27
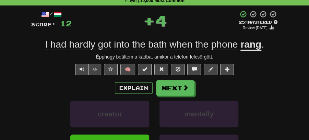
click at [178, 98] on div "Explain Next creator mentally rang discrimination Learn more: creator mentally …" at bounding box center [154, 129] width 247 height 99
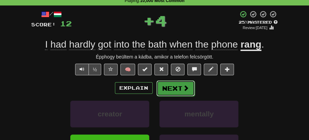
click at [173, 88] on button "Next" at bounding box center [175, 88] width 38 height 16
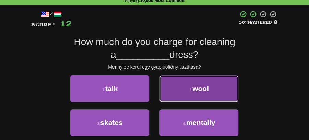
click at [201, 92] on span "wool" at bounding box center [200, 89] width 16 height 8
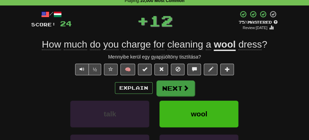
drag, startPoint x: 175, startPoint y: 96, endPoint x: 179, endPoint y: 87, distance: 10.4
click at [179, 87] on div "Explain Next talk wool skates mentally Learn more: talk wool skates mentally" at bounding box center [154, 129] width 247 height 99
click at [179, 87] on button "Next" at bounding box center [175, 88] width 38 height 16
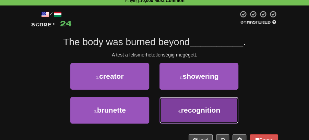
click at [201, 112] on span "recognition" at bounding box center [200, 110] width 39 height 8
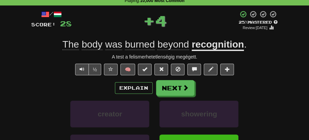
click at [166, 80] on div "Explain Next" at bounding box center [154, 88] width 247 height 16
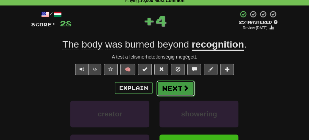
click at [169, 85] on button "Next" at bounding box center [175, 88] width 38 height 16
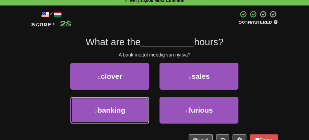
drag, startPoint x: 111, startPoint y: 114, endPoint x: 153, endPoint y: 100, distance: 44.0
click at [116, 114] on span "banking" at bounding box center [112, 110] width 28 height 8
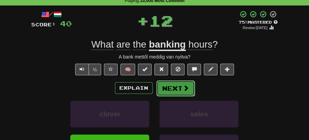
click at [166, 91] on button "Next" at bounding box center [175, 88] width 38 height 16
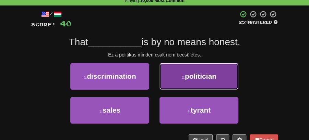
click at [192, 77] on span "politician" at bounding box center [201, 76] width 32 height 8
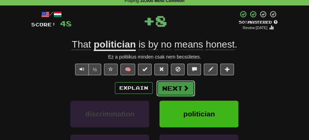
click at [168, 85] on button "Next" at bounding box center [175, 88] width 38 height 16
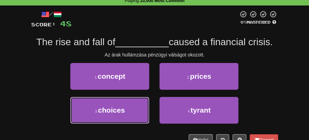
drag, startPoint x: 122, startPoint y: 109, endPoint x: 154, endPoint y: 97, distance: 34.0
click at [130, 106] on button "3 . choices" at bounding box center [109, 110] width 79 height 27
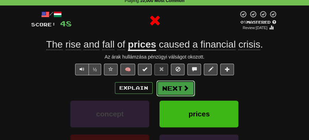
click at [183, 87] on span at bounding box center [186, 88] width 6 height 6
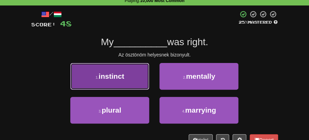
drag, startPoint x: 113, startPoint y: 79, endPoint x: 127, endPoint y: 80, distance: 14.4
click at [127, 80] on button "1 . instinct" at bounding box center [109, 76] width 79 height 27
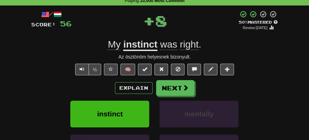
click at [195, 81] on div "Explain Next" at bounding box center [154, 88] width 247 height 16
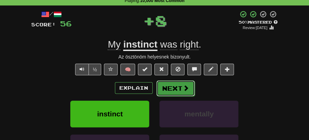
click at [174, 84] on button "Next" at bounding box center [175, 88] width 38 height 16
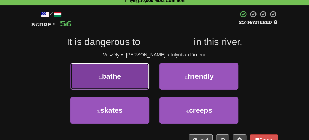
drag, startPoint x: 123, startPoint y: 81, endPoint x: 131, endPoint y: 81, distance: 8.2
click at [131, 81] on button "1 . bathe" at bounding box center [109, 76] width 79 height 27
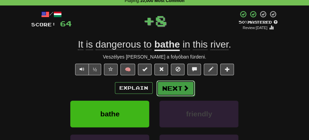
click at [174, 86] on button "Next" at bounding box center [175, 88] width 38 height 16
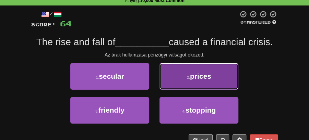
click at [197, 73] on span "prices" at bounding box center [200, 76] width 21 height 8
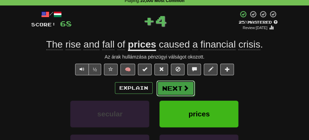
click at [179, 86] on button "Next" at bounding box center [175, 88] width 38 height 16
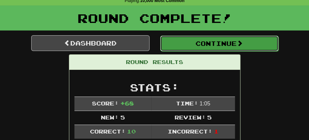
click at [188, 42] on button "Continue" at bounding box center [219, 44] width 118 height 16
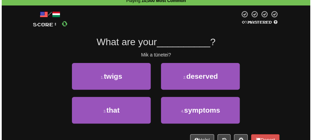
scroll to position [53, 0]
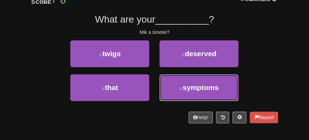
drag, startPoint x: 179, startPoint y: 91, endPoint x: 180, endPoint y: 73, distance: 17.8
click at [179, 90] on button "4 . symptoms" at bounding box center [198, 87] width 79 height 27
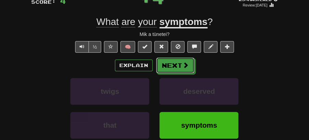
click at [176, 68] on button "Next" at bounding box center [175, 66] width 38 height 16
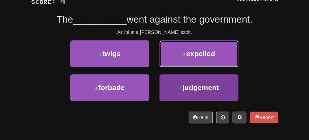
drag, startPoint x: 191, startPoint y: 55, endPoint x: 191, endPoint y: 87, distance: 31.2
click at [191, 87] on div "1 . twigs 2 . expelled 3 . forbade 4 . judgement" at bounding box center [154, 74] width 257 height 68
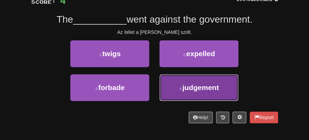
click at [191, 86] on span "judgement" at bounding box center [200, 88] width 36 height 8
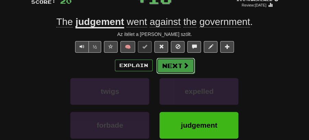
click at [179, 62] on button "Next" at bounding box center [175, 66] width 38 height 16
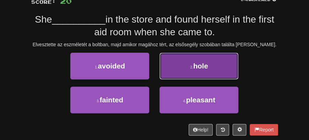
click at [206, 71] on button "2 . hole" at bounding box center [198, 66] width 79 height 27
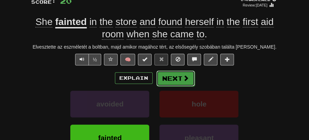
click at [174, 74] on button "Next" at bounding box center [175, 79] width 38 height 16
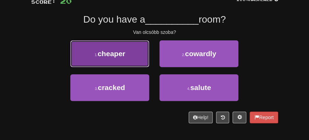
drag, startPoint x: 124, startPoint y: 56, endPoint x: 147, endPoint y: 61, distance: 23.5
click at [147, 61] on button "1 . cheaper" at bounding box center [109, 53] width 79 height 27
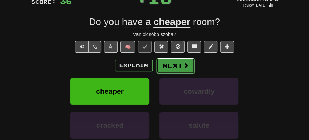
click at [189, 68] on button "Next" at bounding box center [175, 66] width 38 height 16
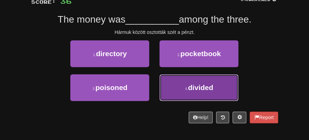
click at [194, 85] on span "divided" at bounding box center [200, 88] width 25 height 8
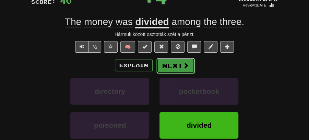
click at [175, 64] on button "Next" at bounding box center [175, 66] width 38 height 16
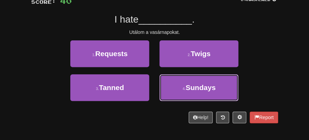
drag, startPoint x: 206, startPoint y: 83, endPoint x: 186, endPoint y: 76, distance: 21.3
click at [206, 84] on span "Sundays" at bounding box center [200, 88] width 30 height 8
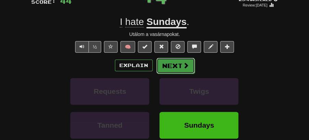
click at [162, 64] on button "Next" at bounding box center [175, 66] width 38 height 16
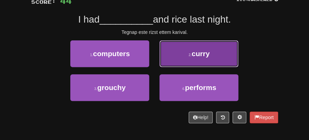
click at [206, 60] on button "2 . curry" at bounding box center [198, 53] width 79 height 27
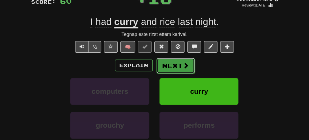
click at [174, 61] on button "Next" at bounding box center [175, 66] width 38 height 16
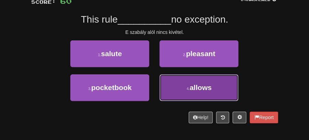
click at [199, 87] on span "allows" at bounding box center [200, 88] width 22 height 8
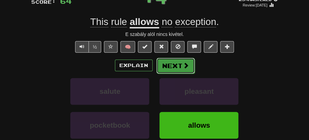
click at [180, 68] on button "Next" at bounding box center [175, 66] width 38 height 16
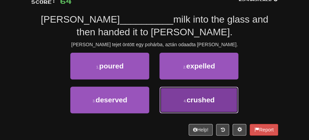
click at [190, 100] on span "crushed" at bounding box center [200, 100] width 28 height 8
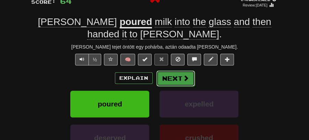
click at [172, 73] on button "Next" at bounding box center [175, 79] width 38 height 16
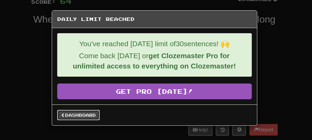
click at [87, 114] on link "Dashboard" at bounding box center [78, 115] width 42 height 10
